Goal: Transaction & Acquisition: Purchase product/service

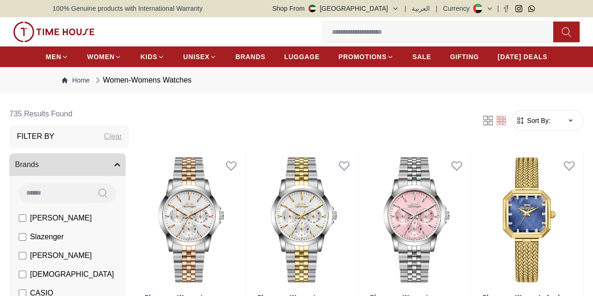
click at [536, 125] on span "Sort By:" at bounding box center [537, 120] width 25 height 9
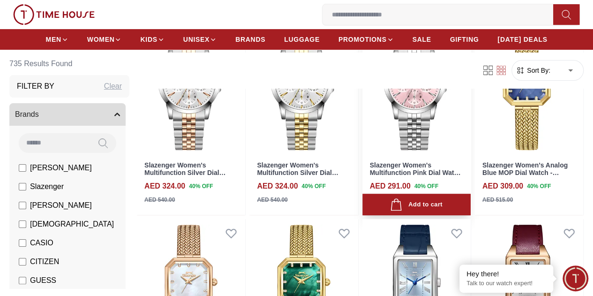
scroll to position [141, 0]
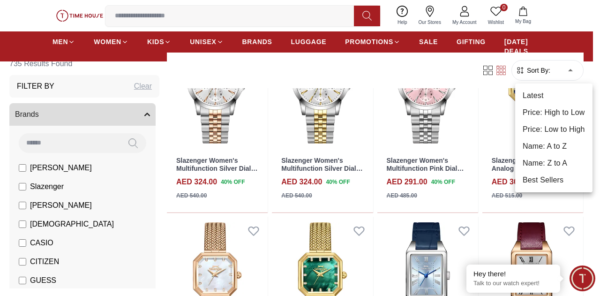
click at [569, 124] on li "Price: Low to High" at bounding box center [553, 129] width 77 height 17
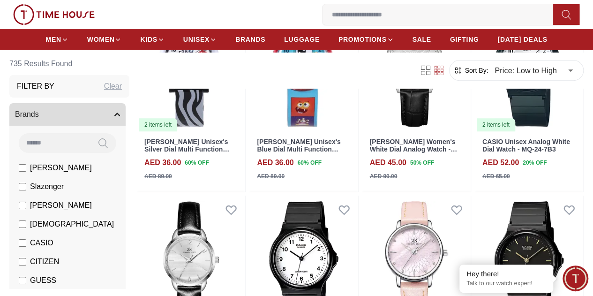
scroll to position [281, 0]
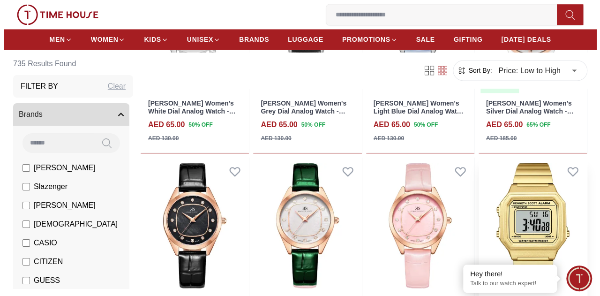
scroll to position [844, 0]
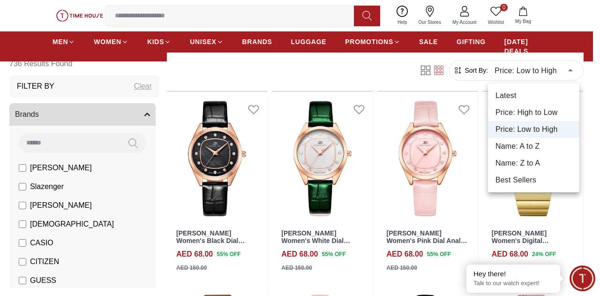
click at [543, 95] on li "Latest" at bounding box center [533, 95] width 91 height 17
type input "*"
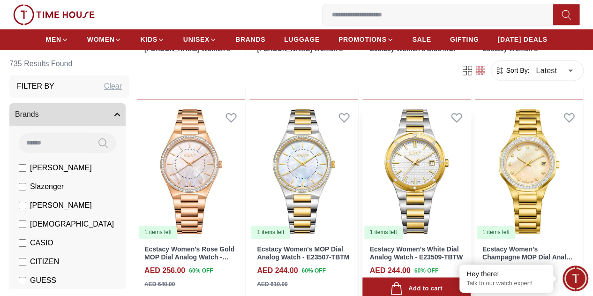
scroll to position [703, 0]
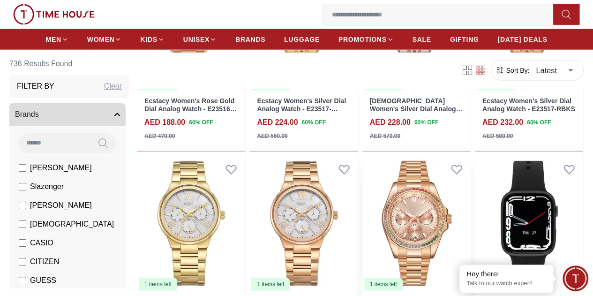
scroll to position [1266, 0]
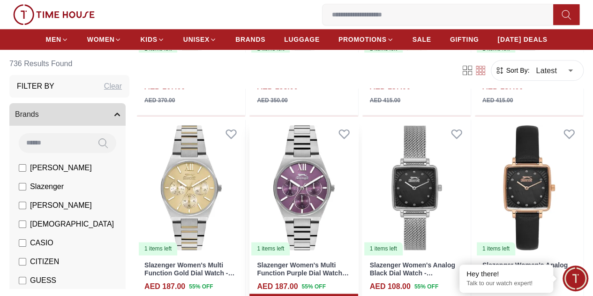
scroll to position [2297, 0]
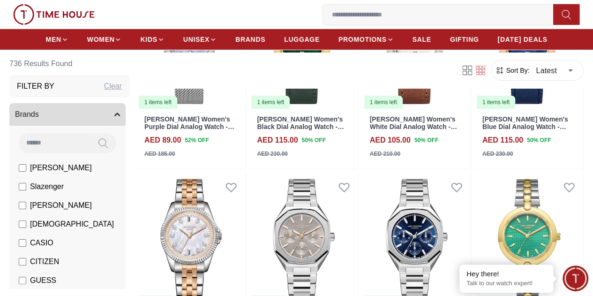
scroll to position [3563, 0]
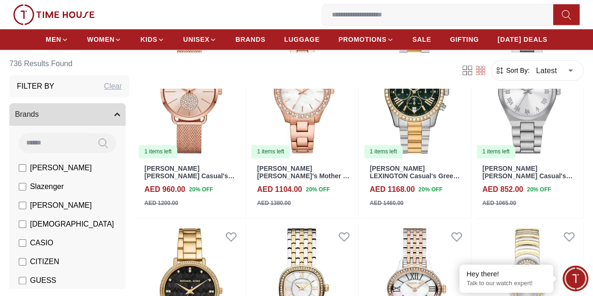
scroll to position [4360, 0]
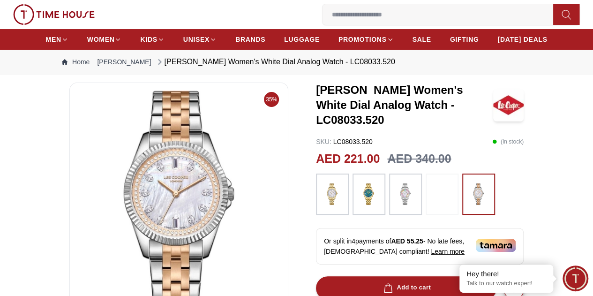
scroll to position [94, 0]
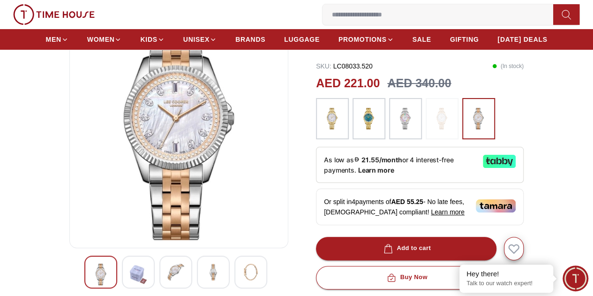
click at [126, 272] on div at bounding box center [138, 272] width 33 height 33
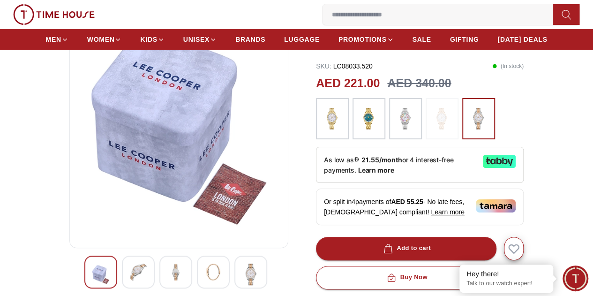
click at [167, 277] on img at bounding box center [175, 271] width 17 height 17
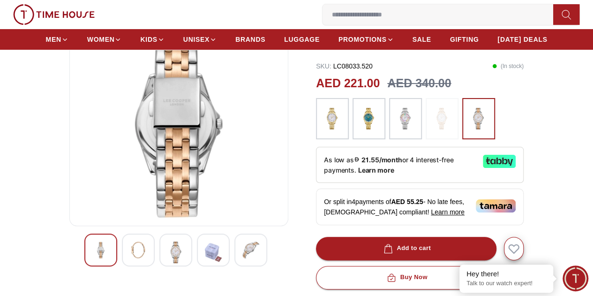
click at [167, 263] on img at bounding box center [175, 252] width 17 height 22
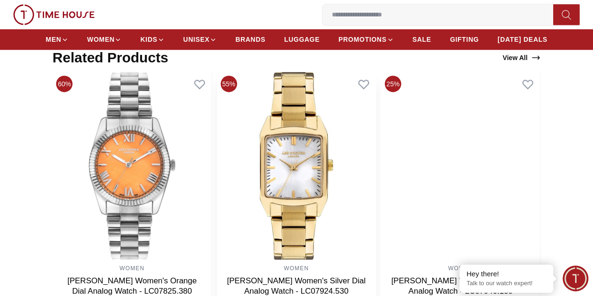
scroll to position [703, 0]
